Goal: Ask a question

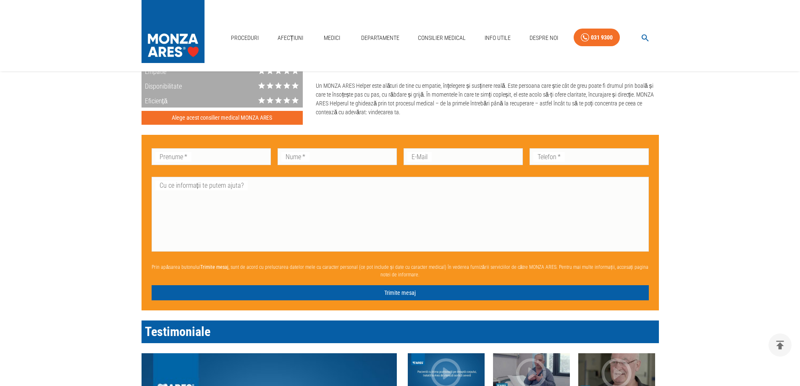
scroll to position [714, 0]
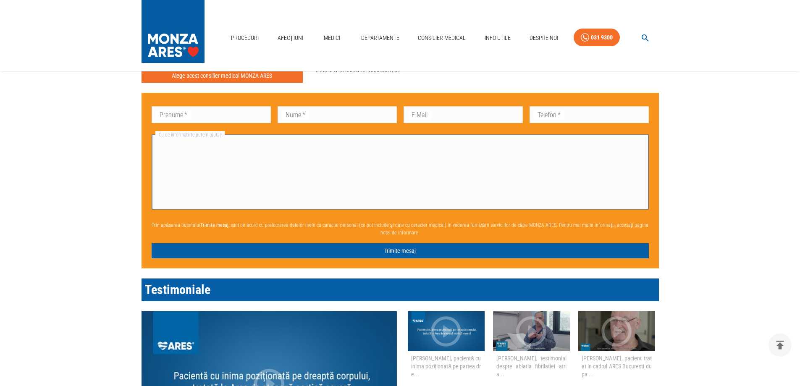
click at [285, 175] on textarea "Cu ce informații te putem ajuta?" at bounding box center [399, 172] width 485 height 68
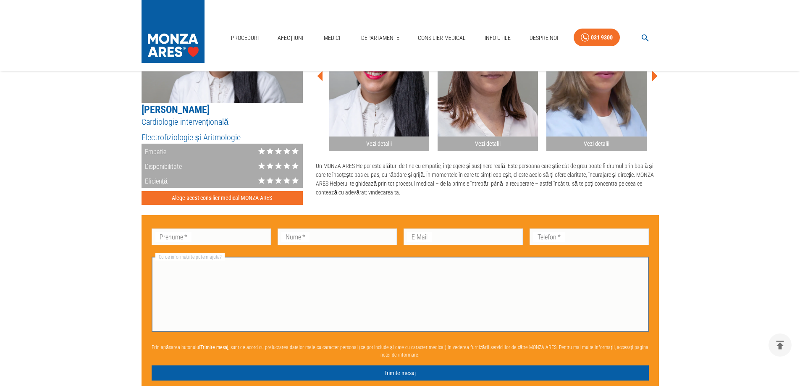
scroll to position [588, 0]
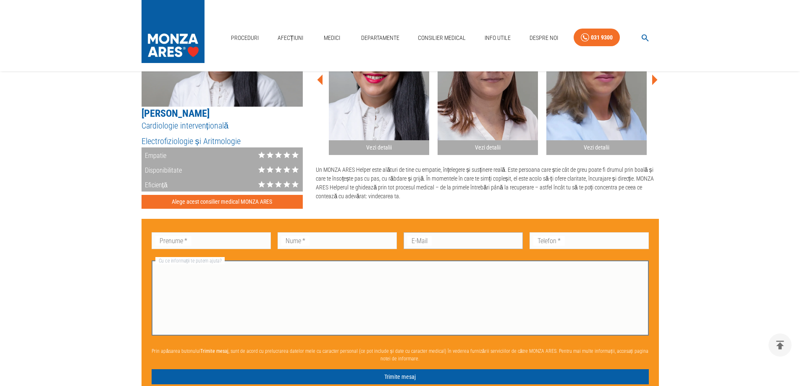
click at [429, 239] on input "E-Mail" at bounding box center [463, 240] width 119 height 17
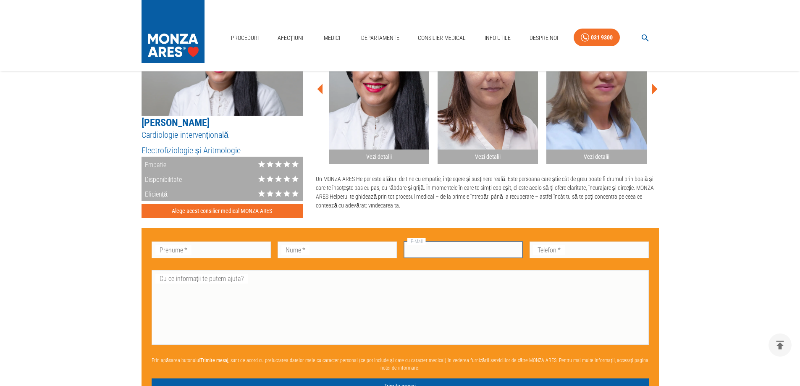
scroll to position [630, 0]
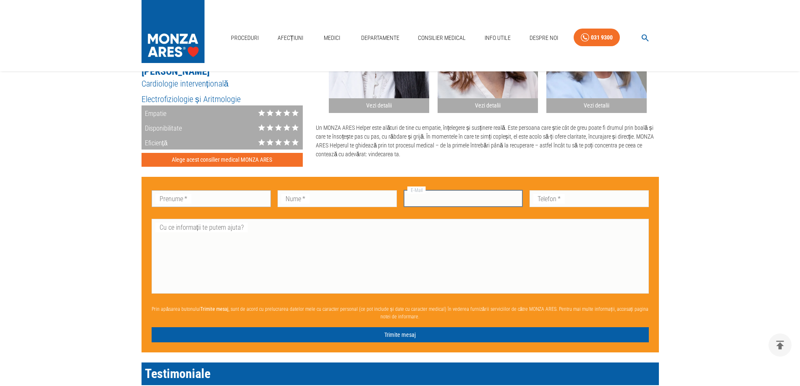
click at [190, 205] on input "Prenume   *" at bounding box center [211, 198] width 119 height 17
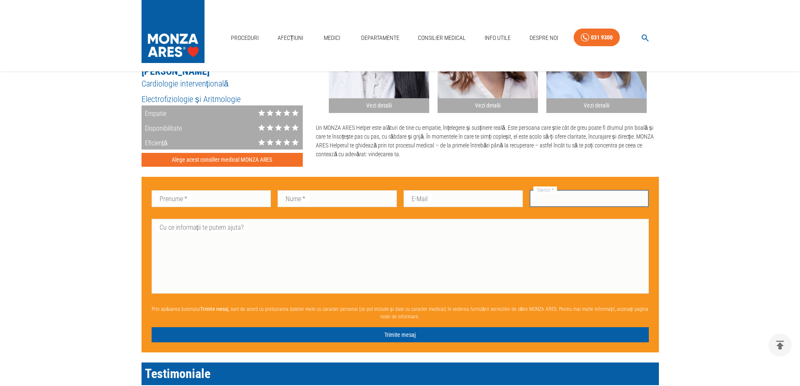
click at [571, 196] on input "Telefon   *" at bounding box center [589, 198] width 119 height 17
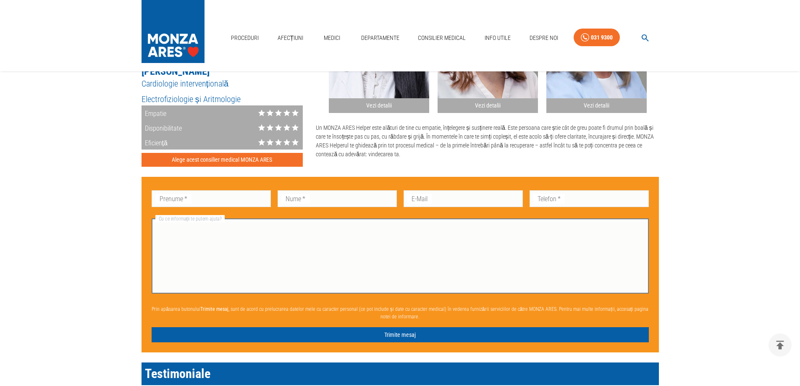
click at [302, 266] on textarea "Cu ce informații te putem ajuta?" at bounding box center [399, 256] width 485 height 68
